Goal: Task Accomplishment & Management: Complete application form

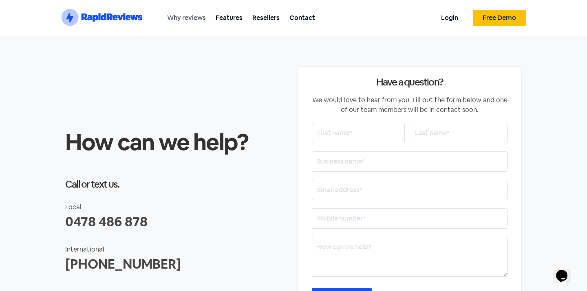
click at [194, 14] on link "Why reviews" at bounding box center [186, 18] width 48 height 18
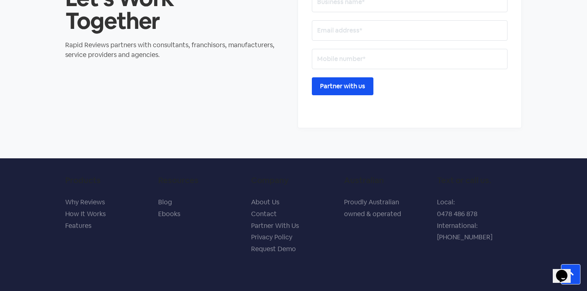
scroll to position [1110, 0]
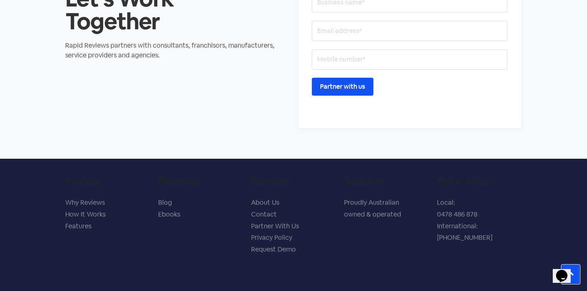
click at [279, 245] on link "Request Demo" at bounding box center [273, 249] width 45 height 9
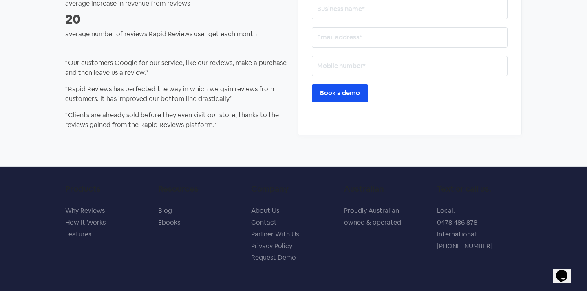
scroll to position [133, 0]
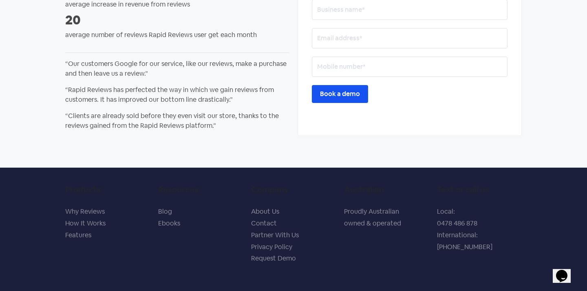
click at [100, 225] on link "How It Works" at bounding box center [85, 223] width 40 height 9
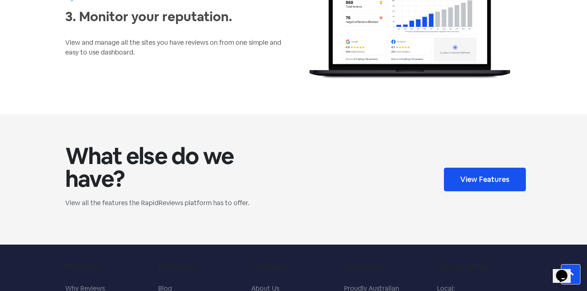
scroll to position [664, 0]
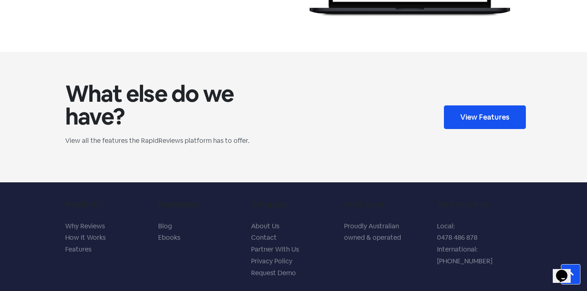
click at [482, 111] on link "View Features" at bounding box center [485, 118] width 82 height 24
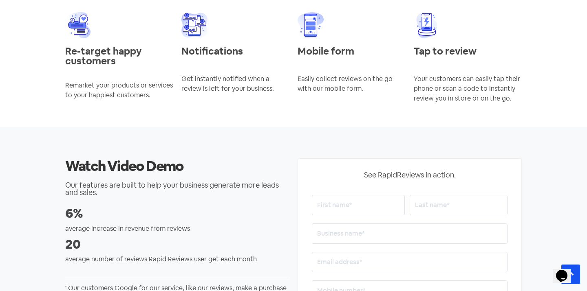
scroll to position [1495, 0]
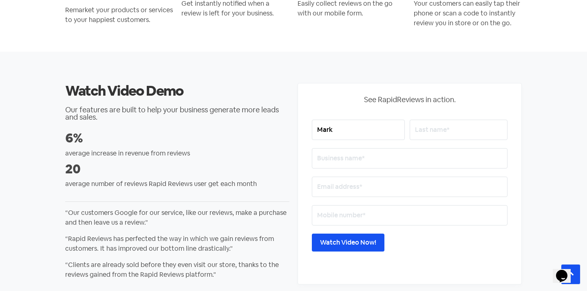
type input "Mark"
type input "Clutterbuck"
type input "Clutterbuck Electrical"
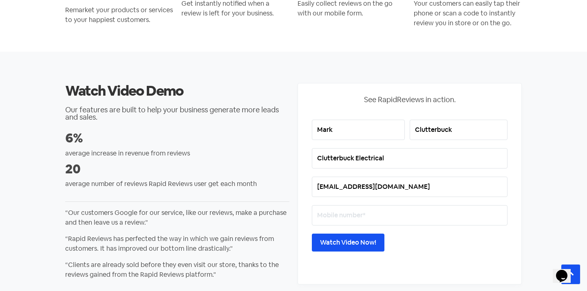
type input "mark@clutterbuckelectrical.com.au"
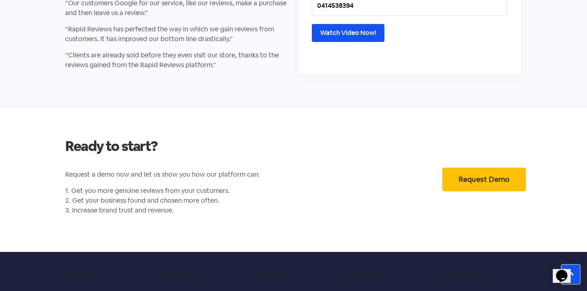
scroll to position [1713, 0]
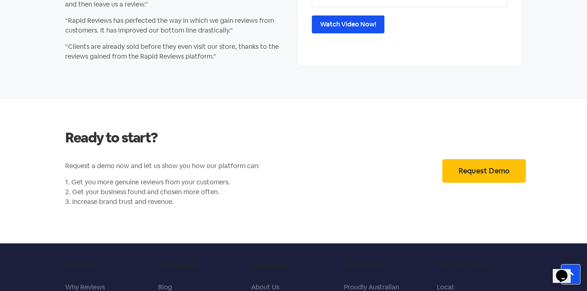
type input "0414538394"
click at [457, 162] on link "Request Demo" at bounding box center [484, 171] width 84 height 24
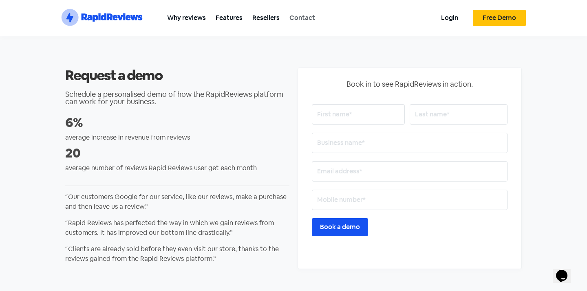
click at [301, 15] on link "Contact" at bounding box center [301, 18] width 35 height 18
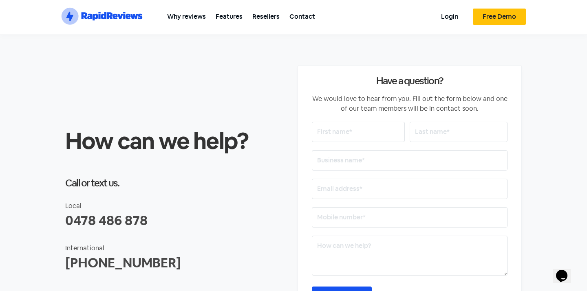
scroll to position [4, 0]
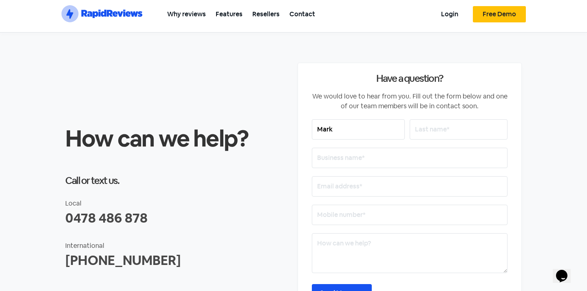
type input "Mark"
type input "Clutterbuck"
type input "Clutterbuck Electrical"
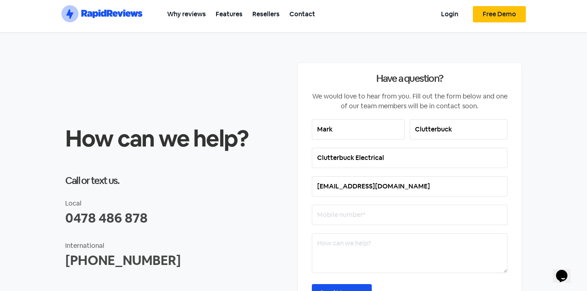
type input "mark@clutterbuckelectrical.com.au"
type input "0414538394"
click at [348, 251] on textarea at bounding box center [410, 254] width 196 height 40
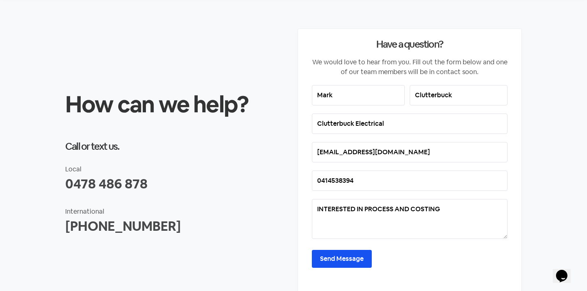
scroll to position [43, 0]
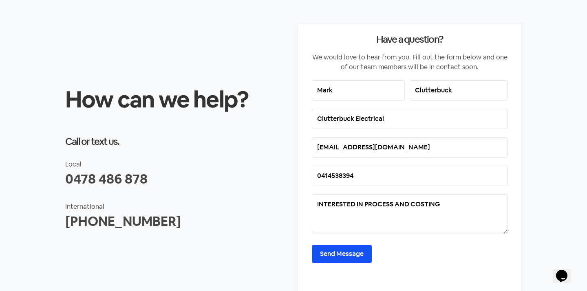
type textarea "INTERESTED IN PROCESS AND COSTING"
click at [346, 254] on input "Send Message" at bounding box center [342, 254] width 60 height 18
